Goal: Task Accomplishment & Management: Use online tool/utility

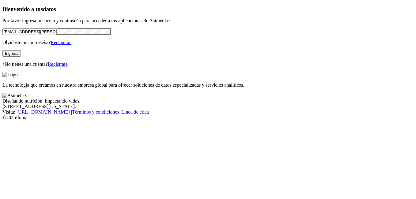
click at [21, 57] on button "Ingresa" at bounding box center [11, 53] width 18 height 6
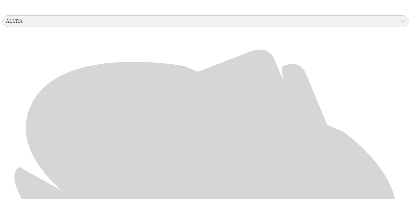
scroll to position [232, 0]
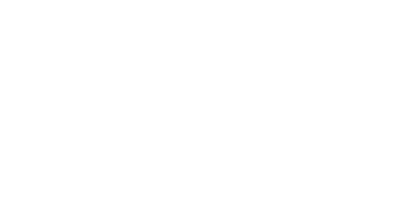
scroll to position [14, 0]
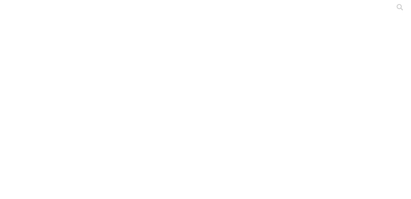
click at [16, 115] on icon at bounding box center [11, 124] width 19 height 19
click at [12, 8] on icon at bounding box center [11, 124] width 19 height 245
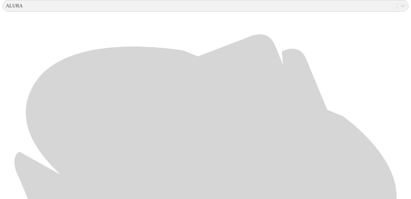
scroll to position [254, 0]
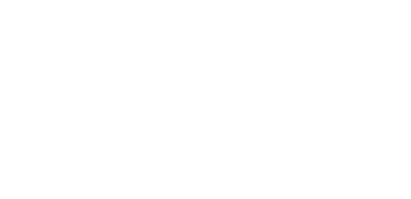
scroll to position [0, 0]
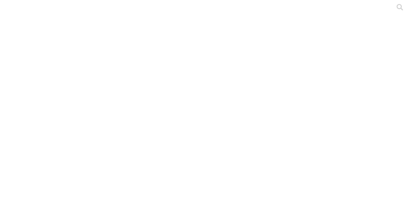
drag, startPoint x: 148, startPoint y: 77, endPoint x: 138, endPoint y: 73, distance: 10.7
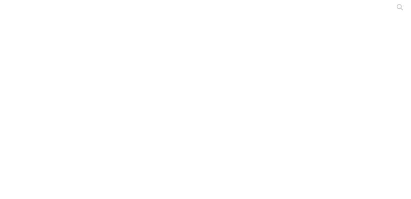
click at [13, 10] on icon at bounding box center [11, 124] width 19 height 245
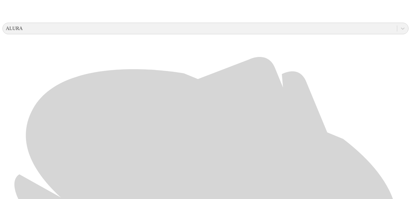
scroll to position [226, 0]
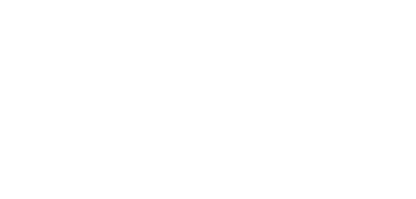
scroll to position [0, 0]
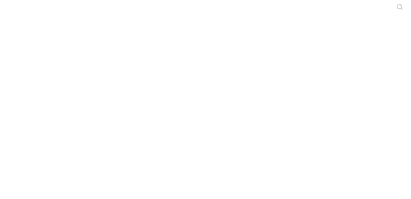
click at [14, 15] on icon at bounding box center [11, 124] width 19 height 245
click at [16, 9] on icon at bounding box center [11, 124] width 19 height 245
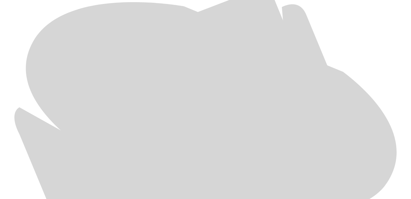
scroll to position [316, 0]
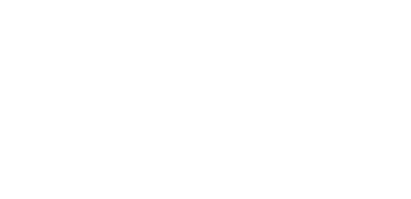
scroll to position [0, 0]
drag, startPoint x: 41, startPoint y: 77, endPoint x: 192, endPoint y: 75, distance: 150.9
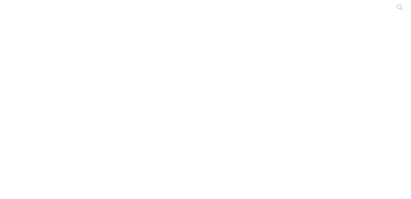
drag, startPoint x: 66, startPoint y: 74, endPoint x: 173, endPoint y: 74, distance: 106.8
copy span "ASIMETRIX A.Gonzales Campoy 27-08-2025.xlsx"
click at [10, 114] on icon at bounding box center [11, 123] width 19 height 19
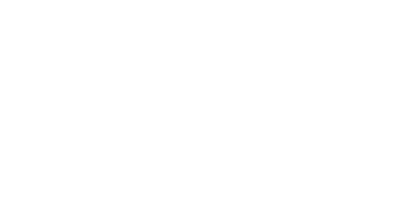
click at [8, 115] on icon at bounding box center [11, 124] width 19 height 19
click at [11, 6] on icon at bounding box center [11, 124] width 19 height 245
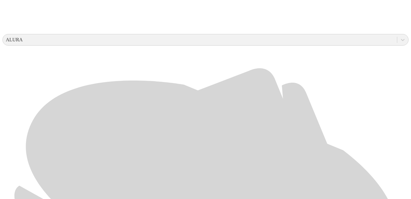
scroll to position [223, 0]
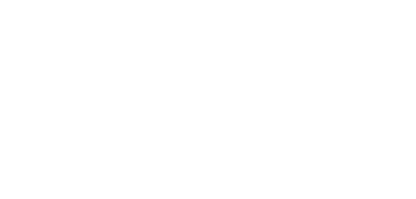
scroll to position [0, 0]
click at [13, 115] on icon at bounding box center [11, 124] width 19 height 19
